Goal: Find specific page/section: Find specific page/section

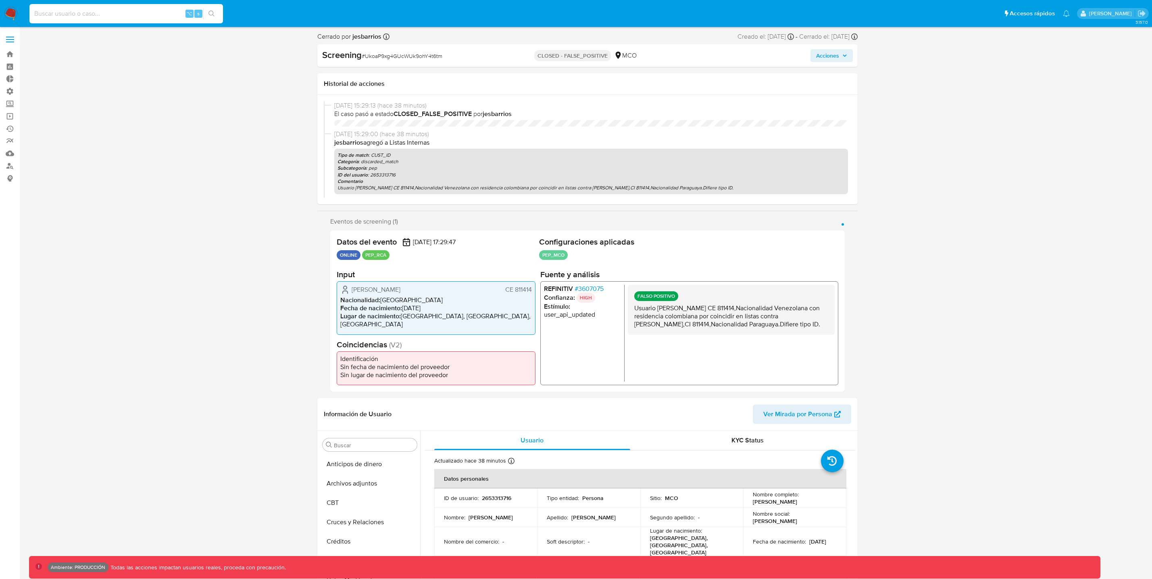
select select "10"
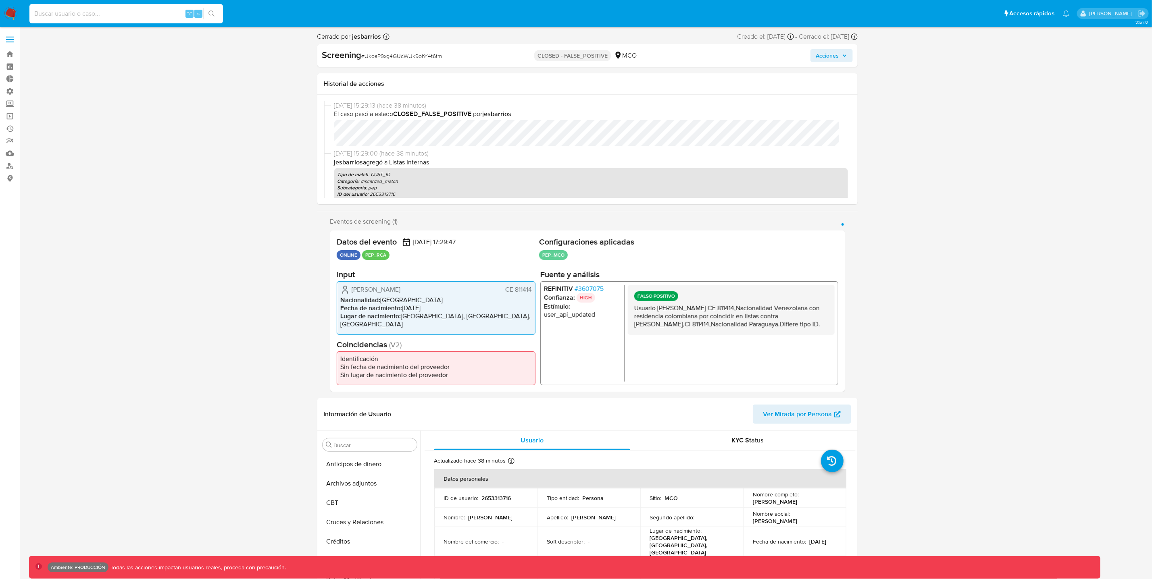
click at [129, 12] on input at bounding box center [126, 13] width 194 height 10
click at [128, 13] on input at bounding box center [126, 13] width 194 height 10
type input "[URL][DOMAIN_NAME]"
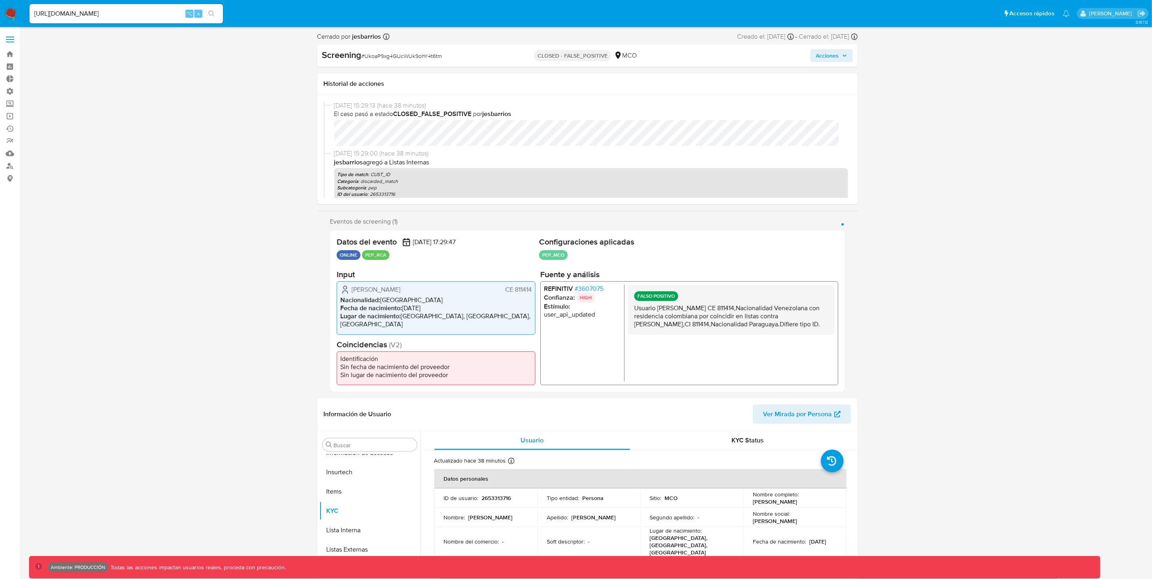
click at [213, 13] on icon "search-icon" at bounding box center [211, 13] width 6 height 6
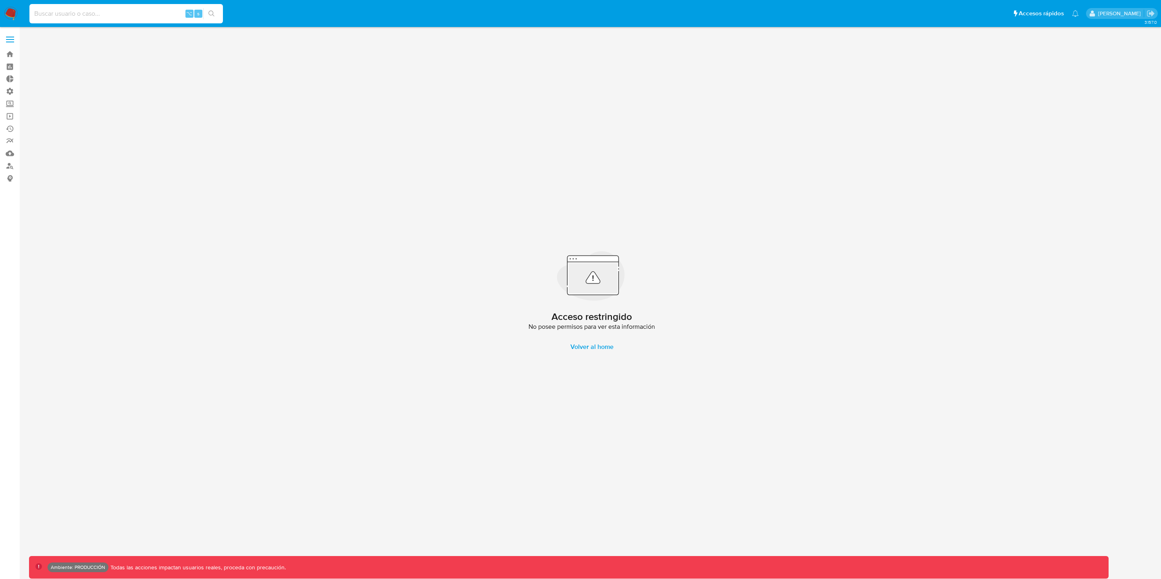
click at [138, 14] on input at bounding box center [126, 13] width 194 height 10
paste input "[URL][DOMAIN_NAME]"
type input "[URL][DOMAIN_NAME]"
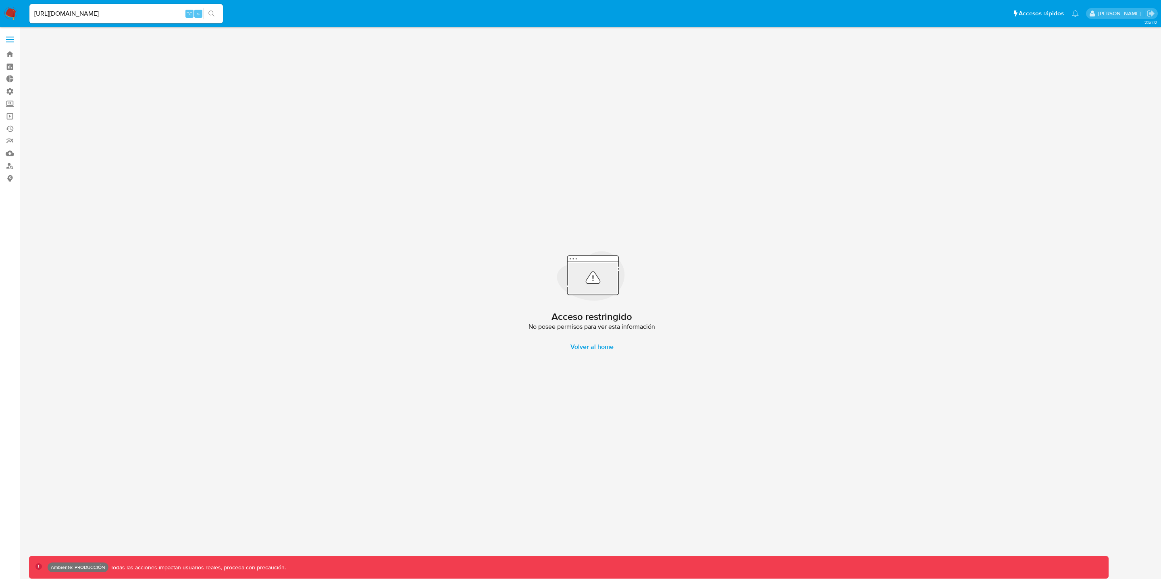
click at [133, 16] on input "[URL][DOMAIN_NAME]" at bounding box center [126, 13] width 194 height 10
drag, startPoint x: 34, startPoint y: 13, endPoint x: 556, endPoint y: 60, distance: 523.8
click at [522, 55] on div "Pausado Ver notificaciones [URL][DOMAIN_NAME] ⌥ s Accesos rápidos Presiona las …" at bounding box center [580, 289] width 1161 height 579
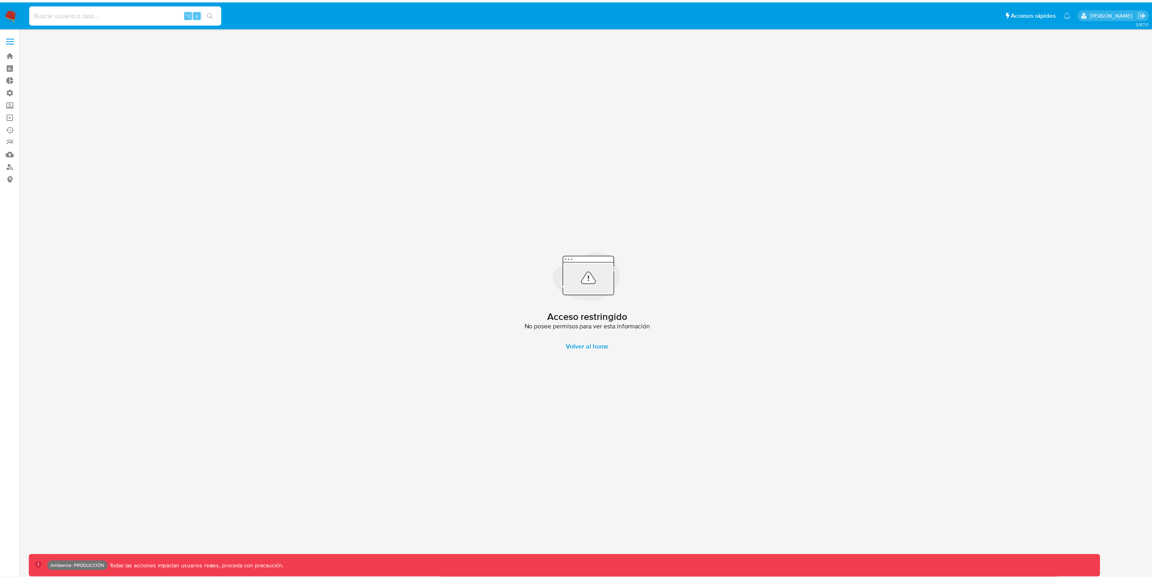
scroll to position [0, 0]
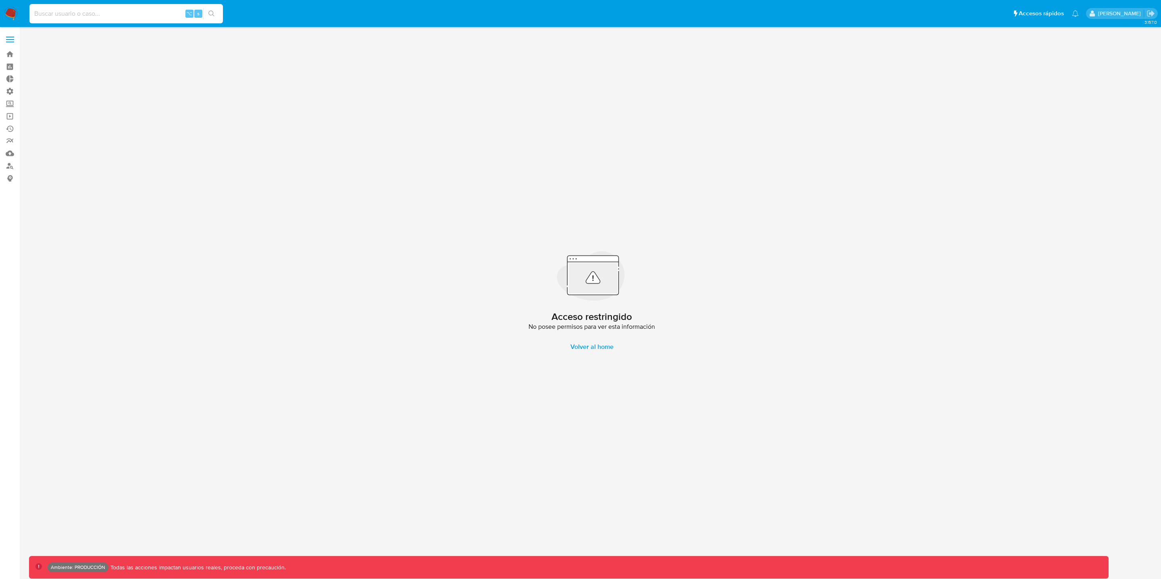
paste input "JDynVg0qViVJdAkZh1JOADDB"
type input "JDynVg0qViVJdAkZh1JOADDB"
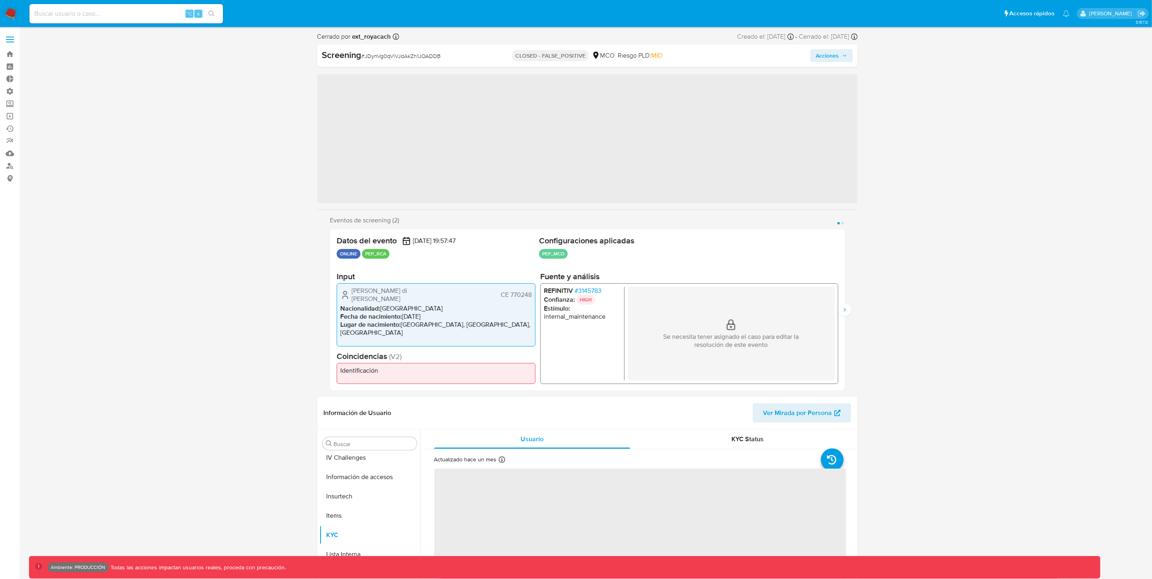
scroll to position [340, 0]
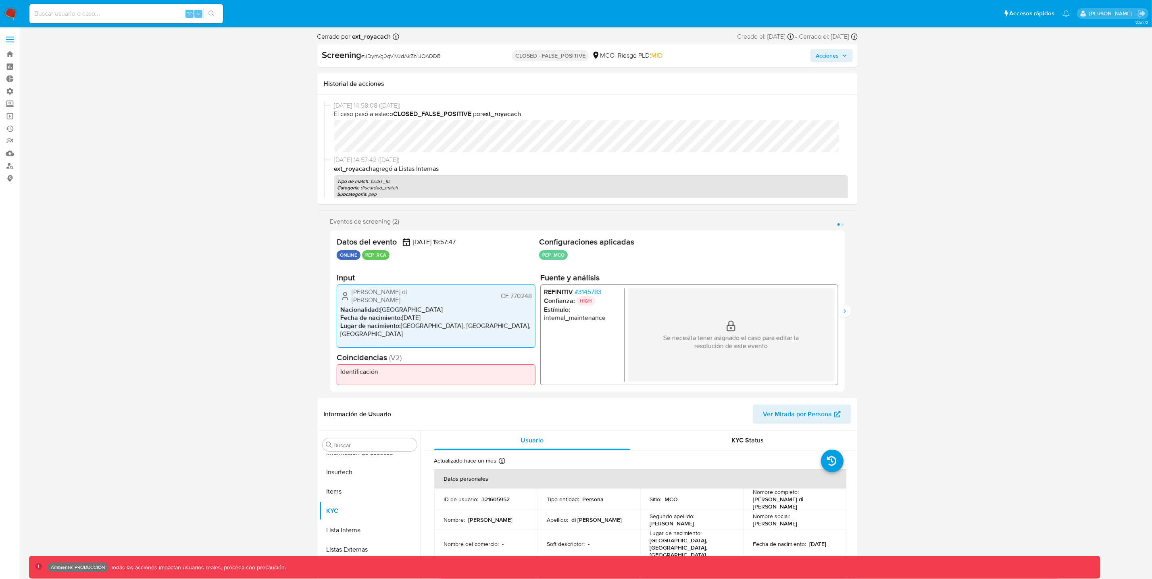
select select "10"
click at [845, 309] on icon "Siguiente" at bounding box center [844, 309] width 6 height 6
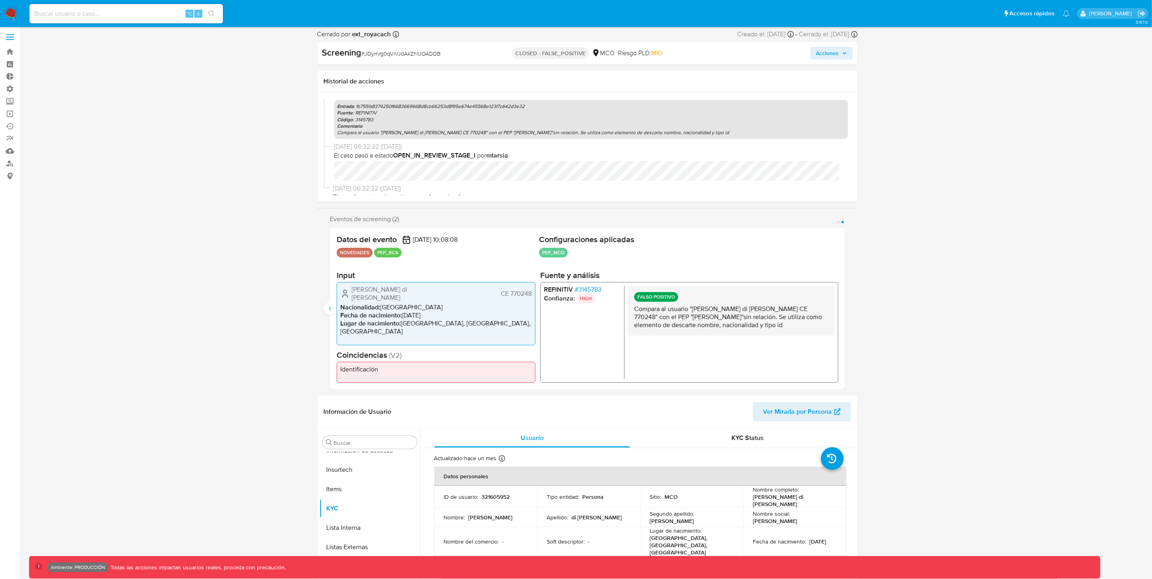
scroll to position [138, 0]
